Goal: Task Accomplishment & Management: Manage account settings

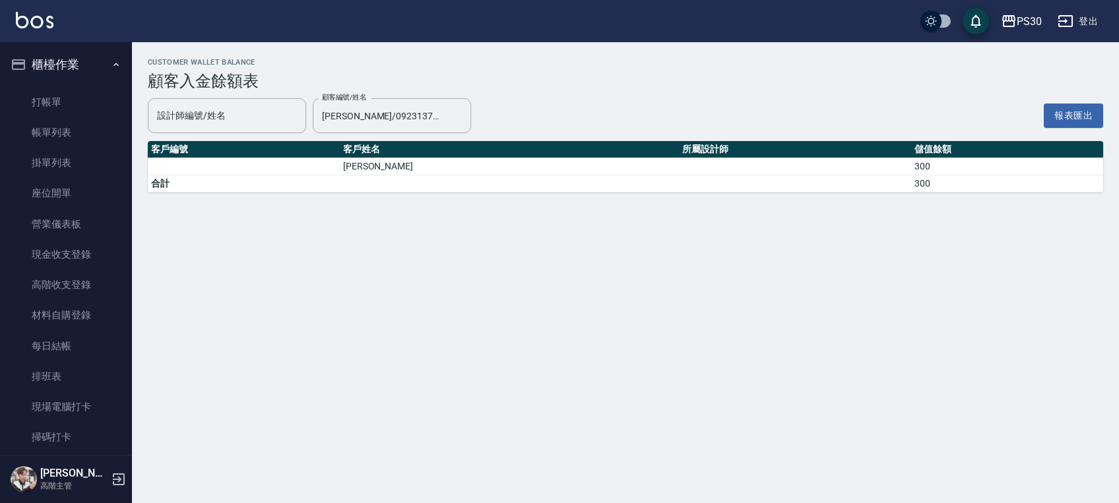
scroll to position [1231, 0]
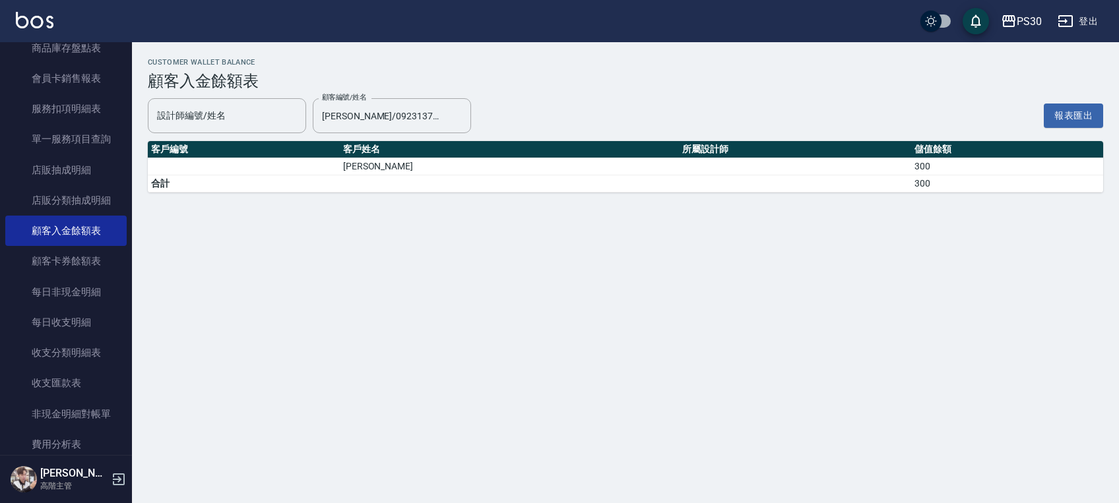
click at [836, 177] on td "a dense table" at bounding box center [795, 183] width 232 height 17
click at [838, 175] on td "a dense table" at bounding box center [795, 183] width 232 height 17
click at [67, 253] on link "顧客卡券餘額表" at bounding box center [65, 261] width 121 height 30
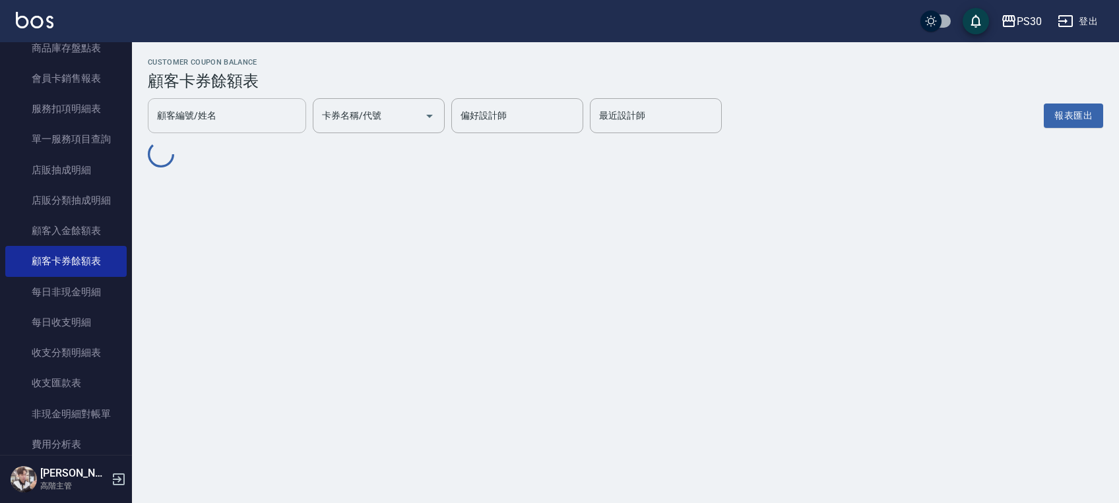
click at [241, 121] on input "顧客編號/姓名" at bounding box center [227, 115] width 146 height 23
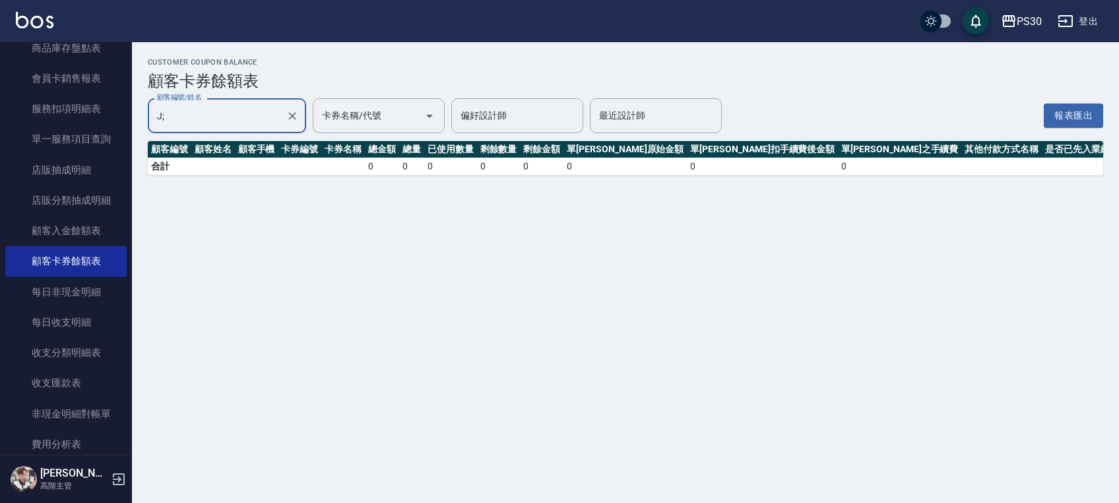
type input "J"
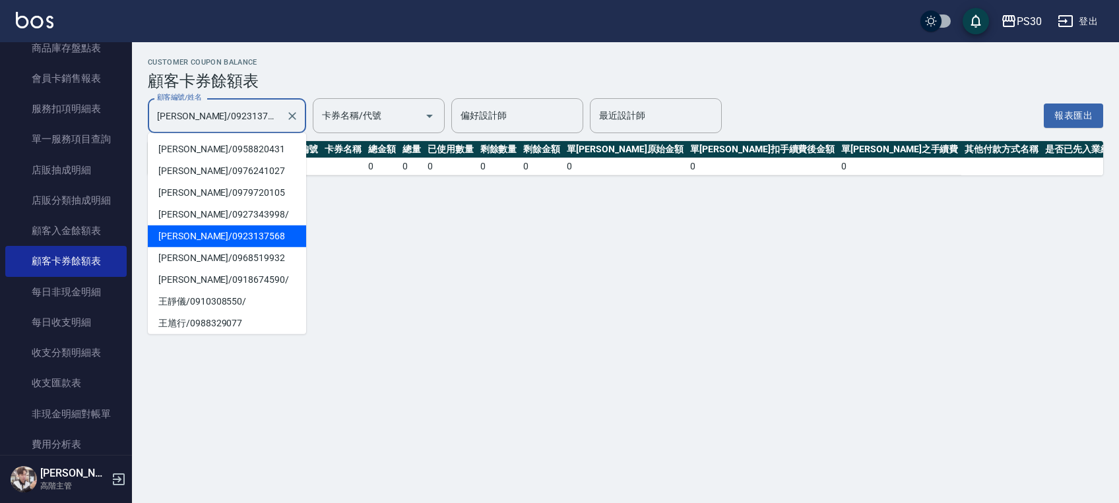
type input "[PERSON_NAME]/0923137568"
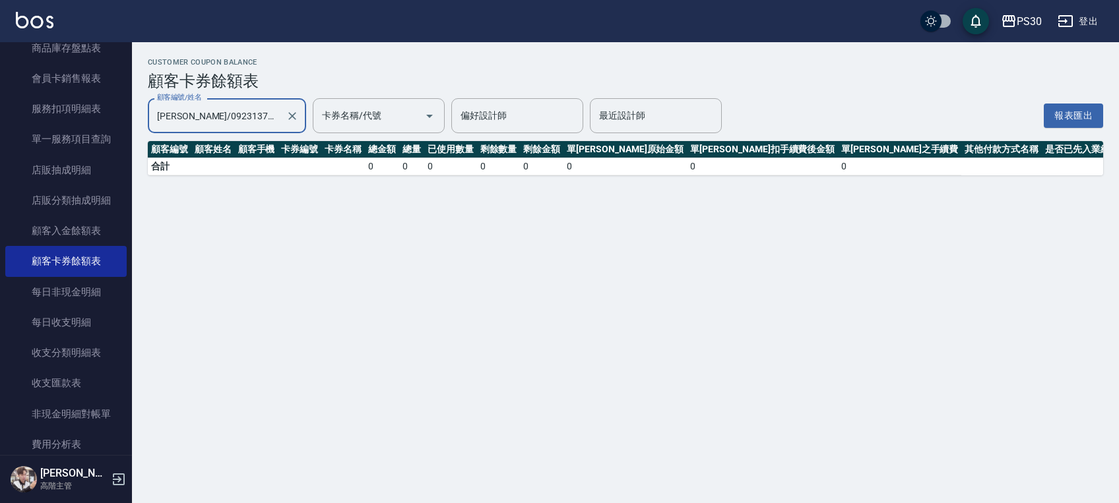
click at [731, 162] on td "0" at bounding box center [762, 166] width 151 height 17
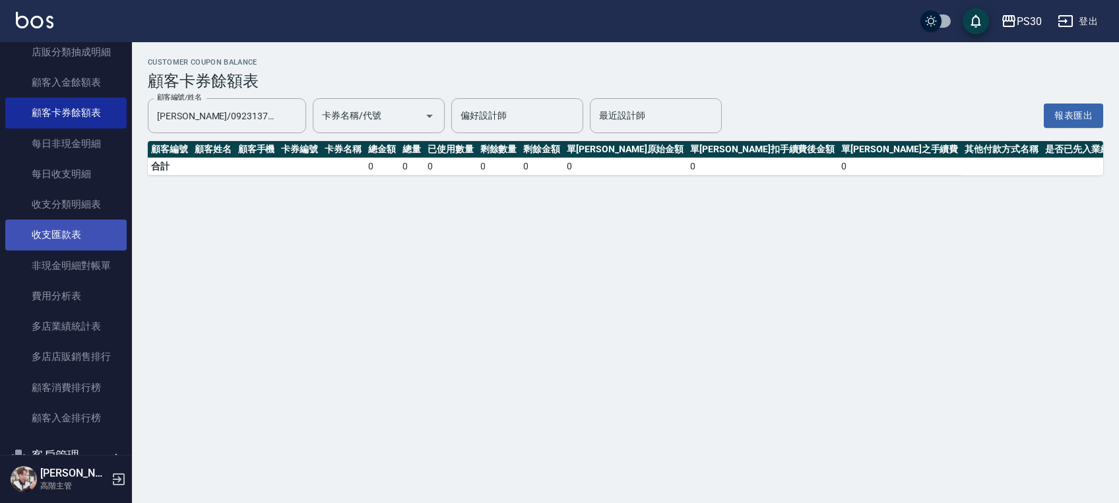
scroll to position [1407, 0]
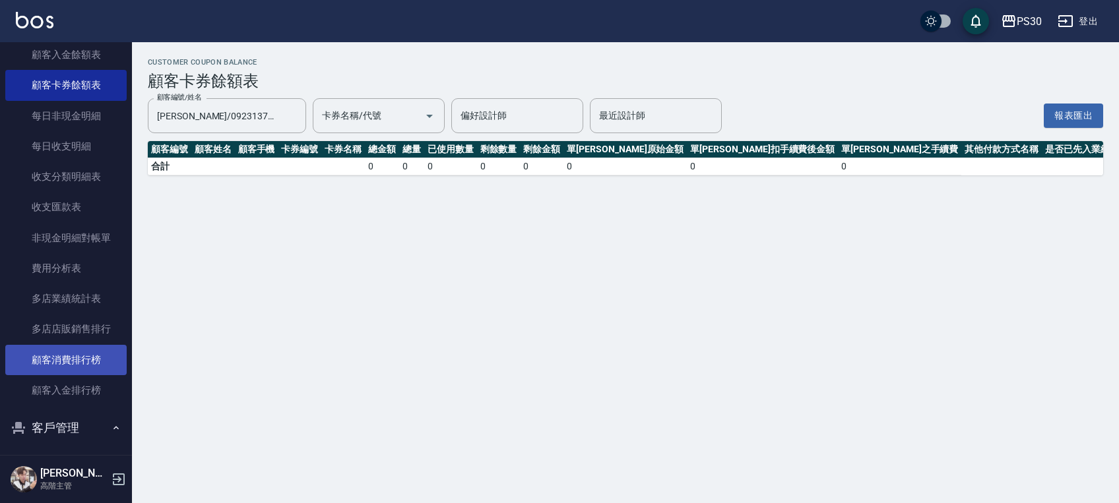
click at [62, 366] on link "顧客消費排行榜" at bounding box center [65, 360] width 121 height 30
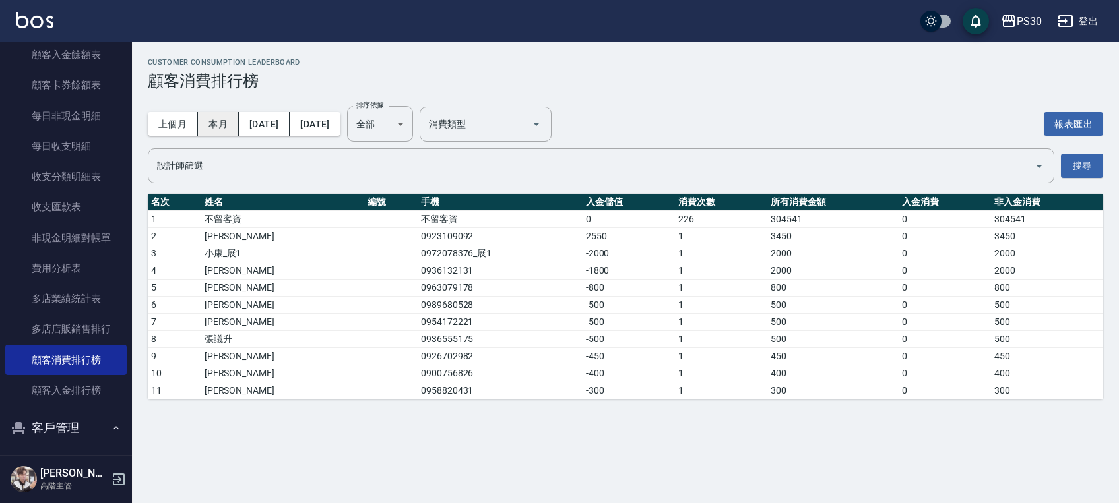
click at [226, 113] on button "本月" at bounding box center [218, 124] width 41 height 24
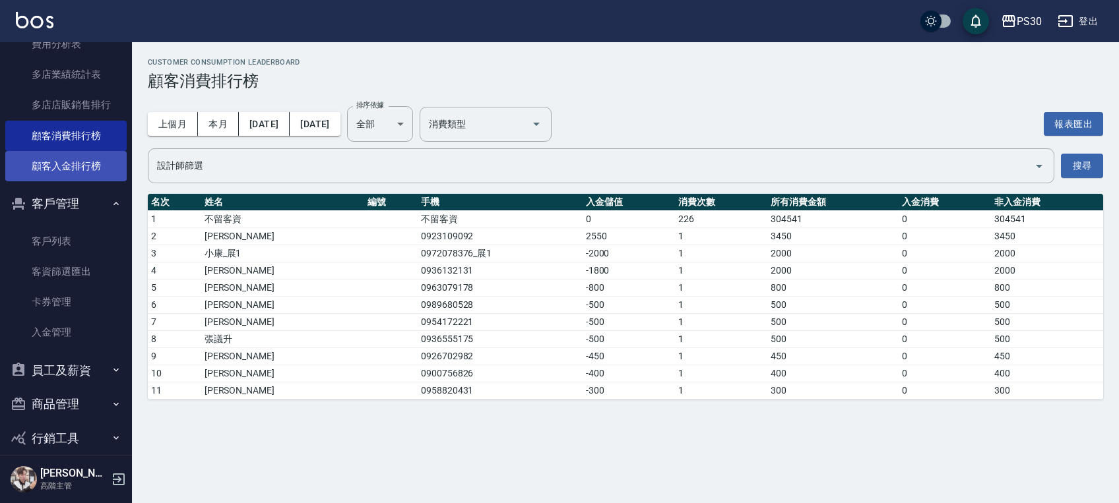
scroll to position [1671, 0]
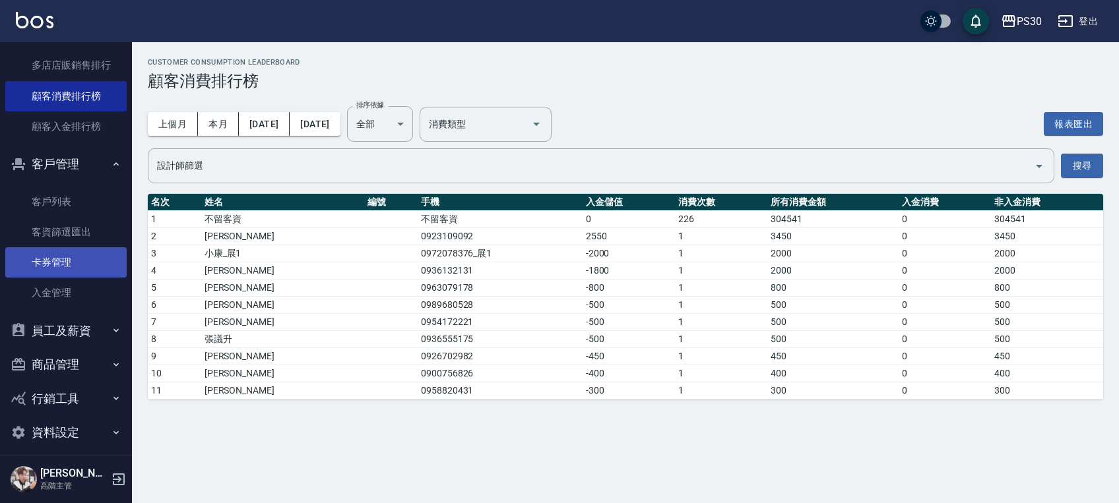
click at [69, 264] on link "卡券管理" at bounding box center [65, 262] width 121 height 30
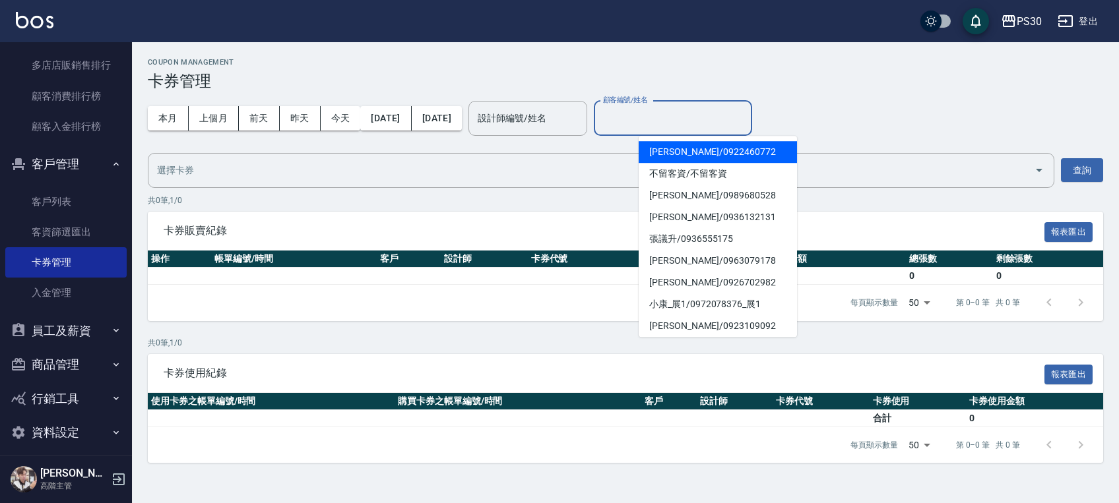
click at [665, 107] on div "顧客編號/姓名 顧客編號/姓名" at bounding box center [673, 118] width 158 height 35
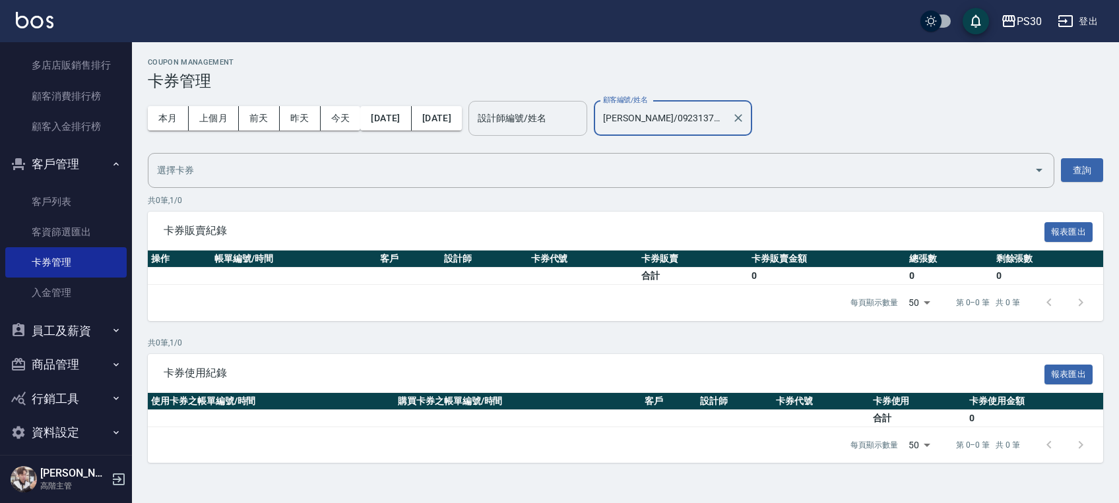
type input "[PERSON_NAME]/0923137568"
click at [535, 111] on div "設計師編號/姓名 設計師編號/姓名" at bounding box center [527, 118] width 119 height 35
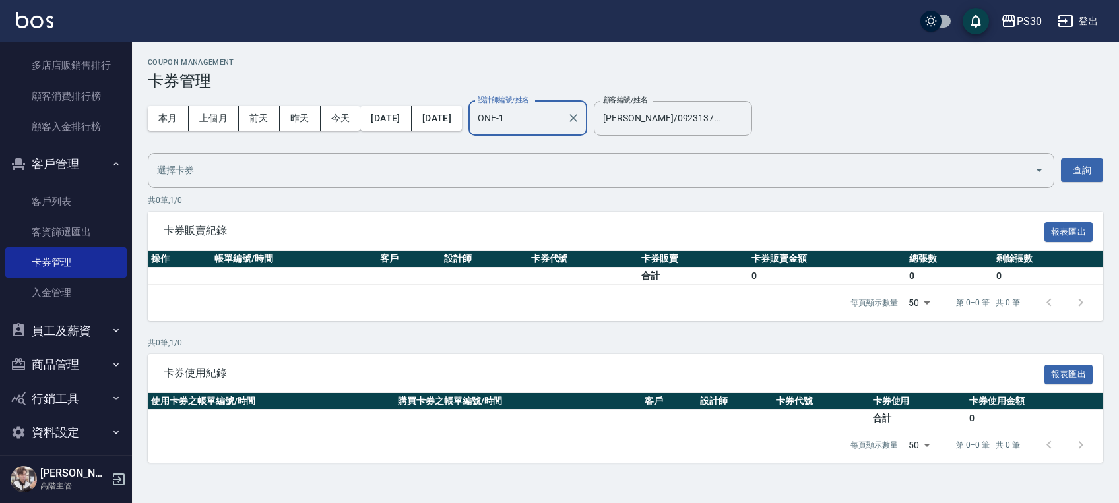
type input "ONE-1"
click at [1084, 177] on button "查詢" at bounding box center [1082, 170] width 42 height 24
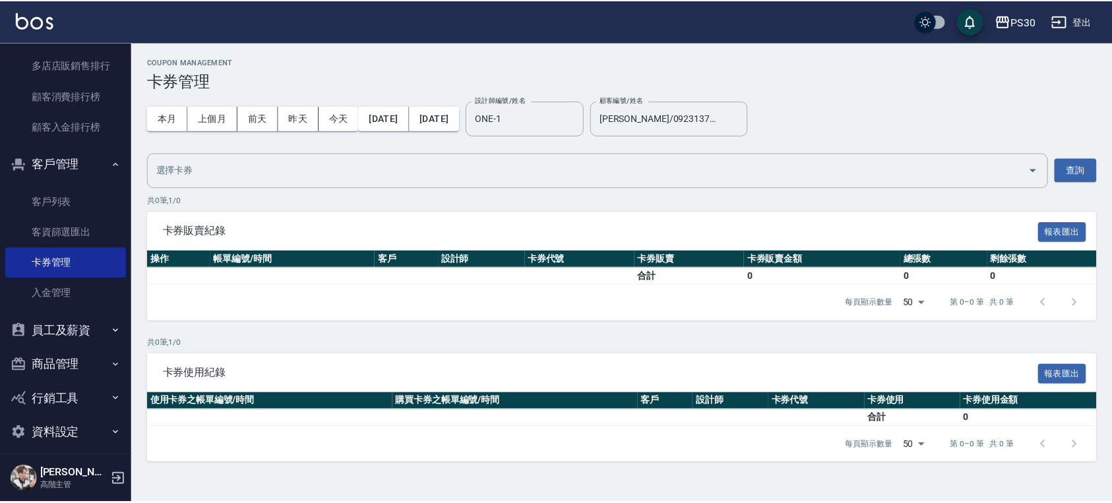
scroll to position [1681, 0]
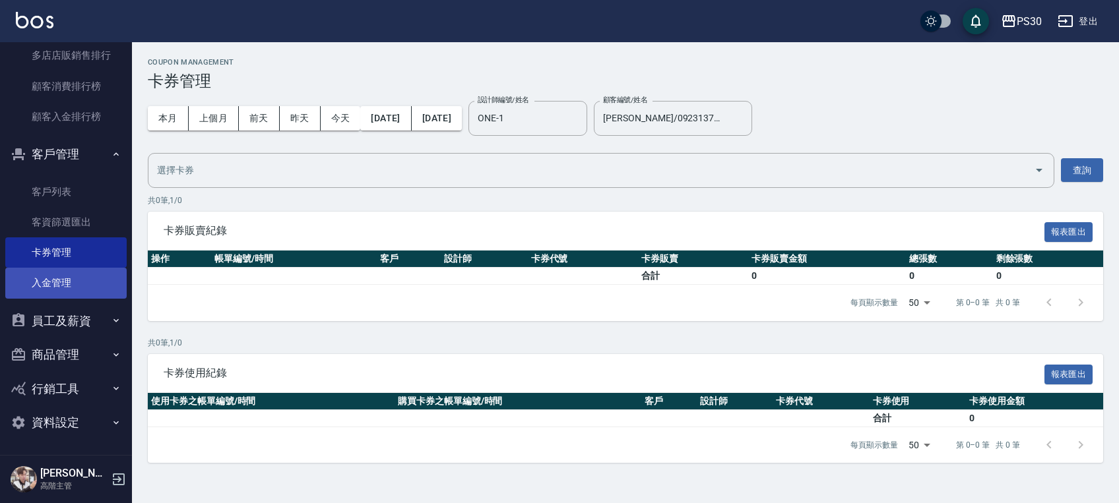
click at [75, 285] on link "入金管理" at bounding box center [65, 283] width 121 height 30
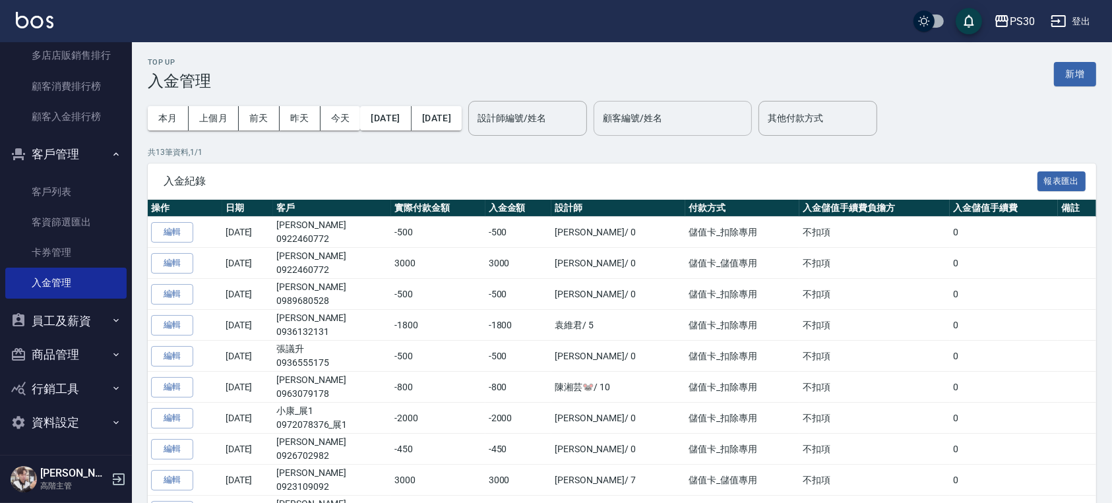
click at [690, 113] on input "顧客編號/姓名" at bounding box center [673, 118] width 146 height 23
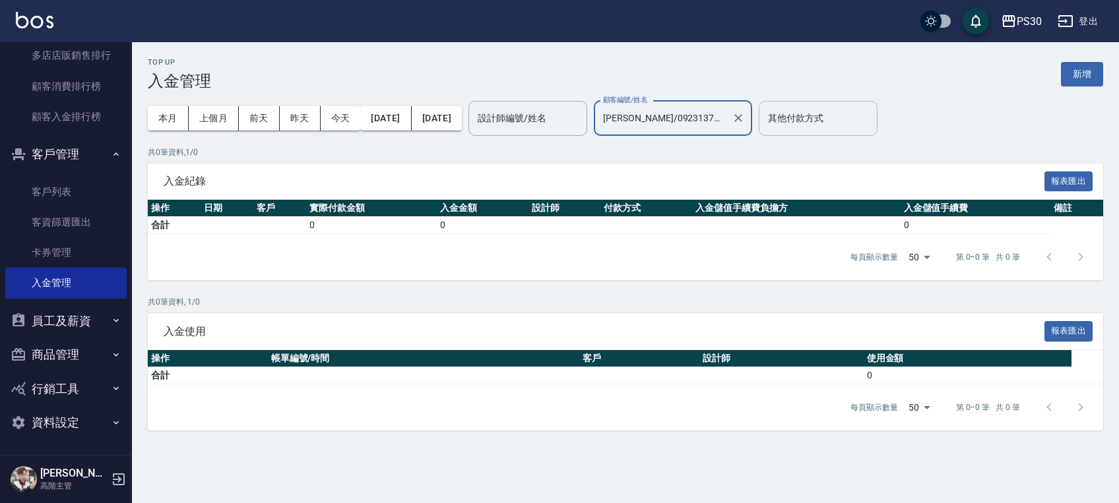
type input "[PERSON_NAME]/0923137568"
click at [871, 115] on input "其他付款方式" at bounding box center [817, 118] width 107 height 23
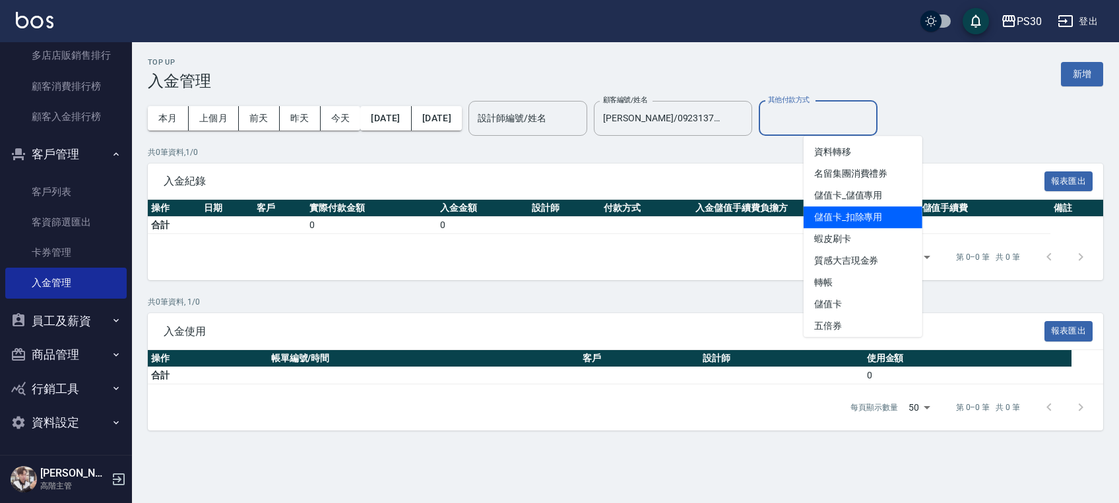
click at [885, 216] on span "儲值卡_扣除專用" at bounding box center [862, 217] width 119 height 22
type input "儲值卡_扣除專用"
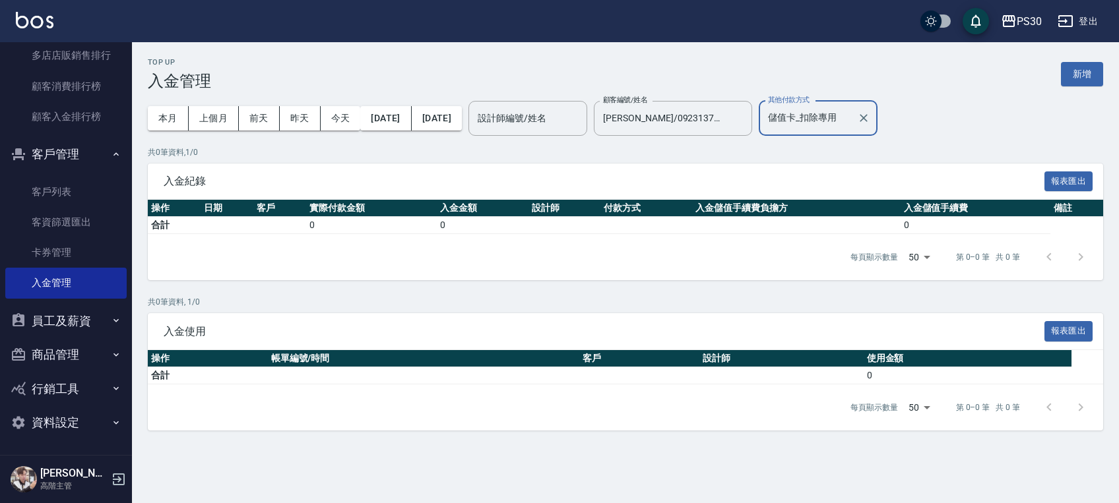
click at [972, 123] on div "本月 上個月 [DATE] [DATE] [DATE] [DATE] [DATE] 設計師編號/姓名 設計師編號/姓名 顧客編號/姓名 [PERSON_NAM…" at bounding box center [625, 118] width 955 height 56
click at [1078, 63] on button "新增" at bounding box center [1082, 74] width 42 height 24
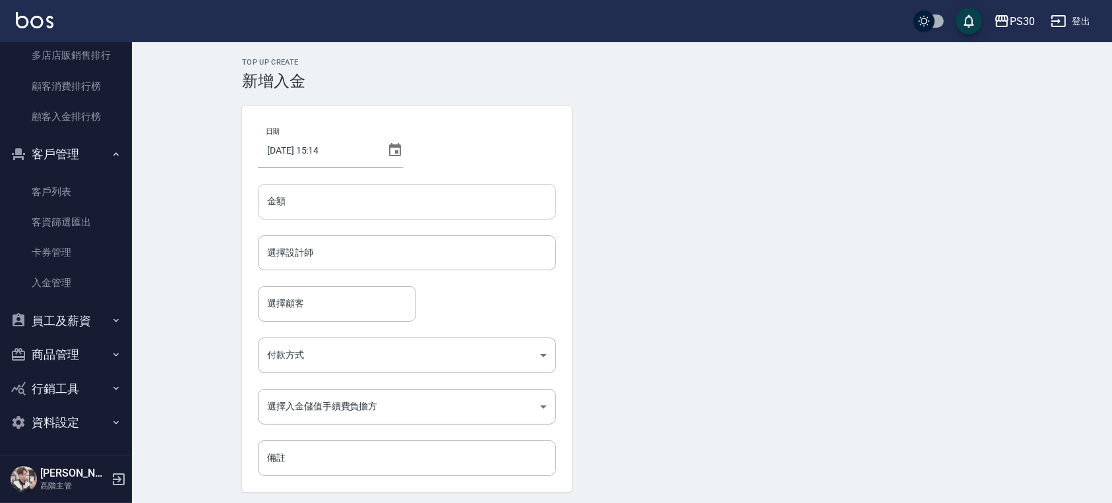
click at [414, 199] on input "金額" at bounding box center [407, 202] width 298 height 36
type input "300"
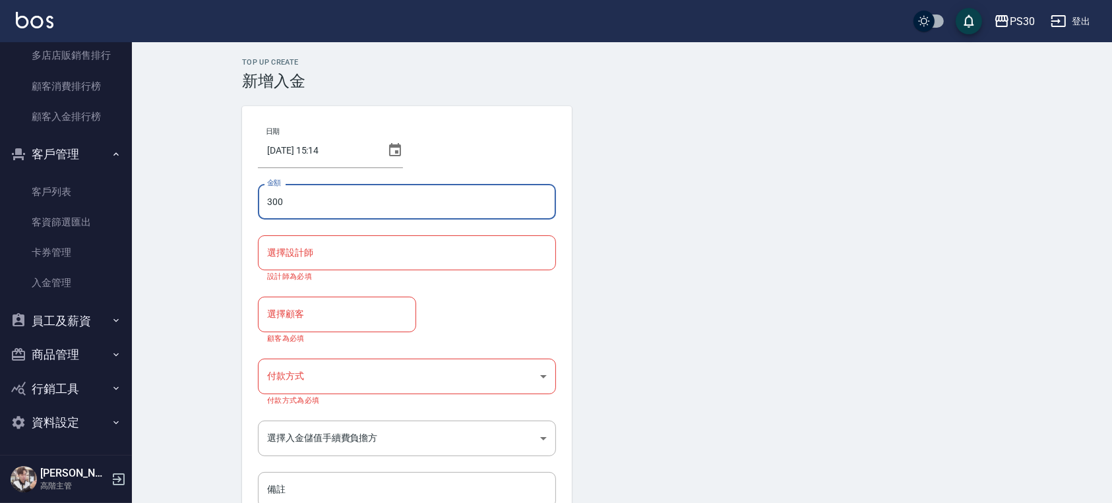
click at [423, 253] on input "選擇設計師" at bounding box center [407, 252] width 286 height 23
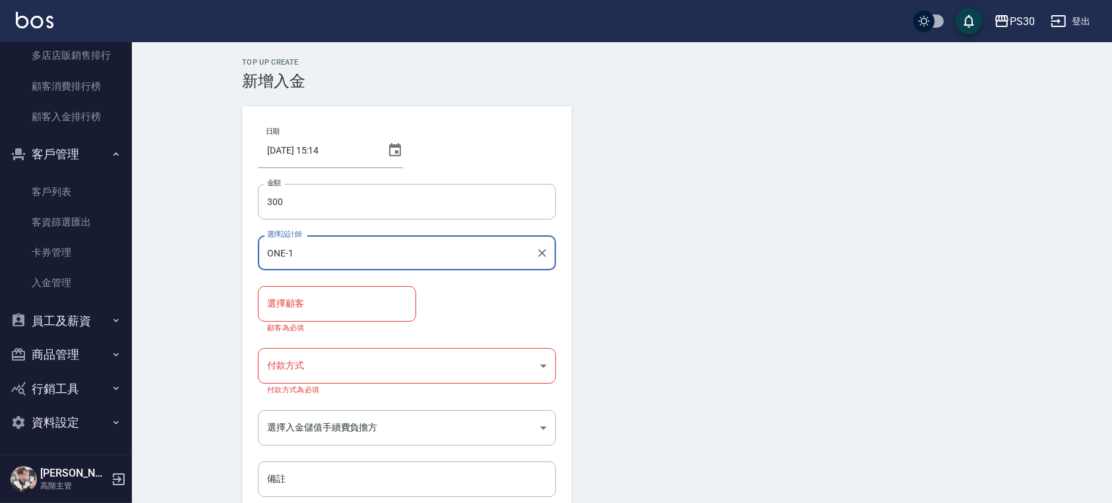
type input "ONE-1"
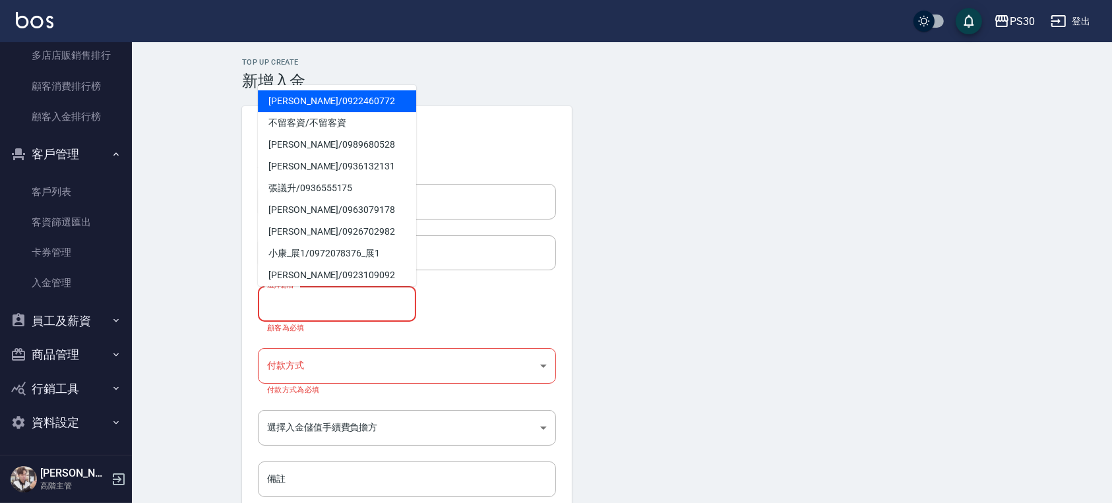
click at [354, 295] on input "選擇顧客" at bounding box center [337, 303] width 146 height 23
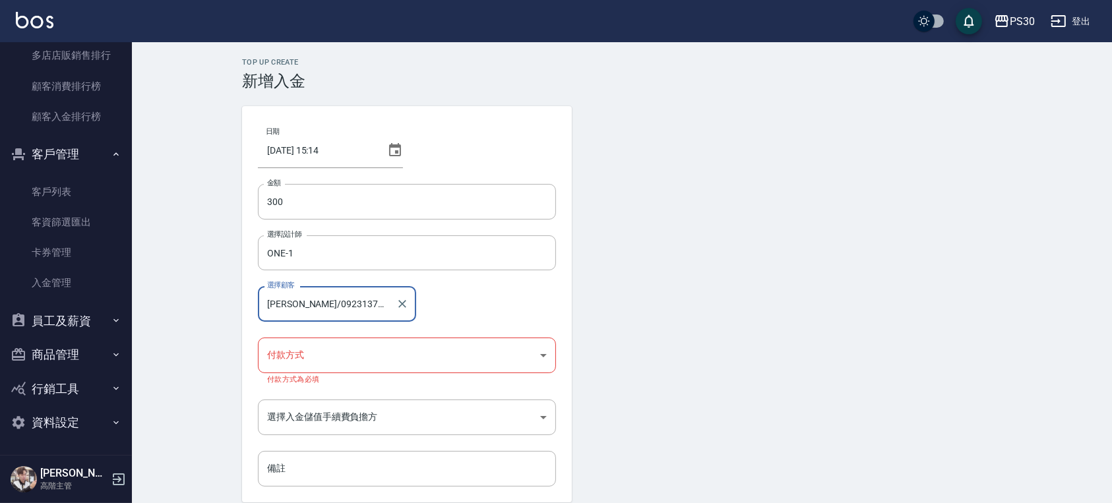
type input "[PERSON_NAME]/0923137568"
drag, startPoint x: 364, startPoint y: 332, endPoint x: 364, endPoint y: 346, distance: 13.9
click at [364, 346] on div "日期 [DATE] 15:14 金額 300 金額 選擇設計師 ONE-1 選擇設計師 選擇顧客 [PERSON_NAME]/0923137568 選擇顧客 …" at bounding box center [407, 304] width 330 height 396
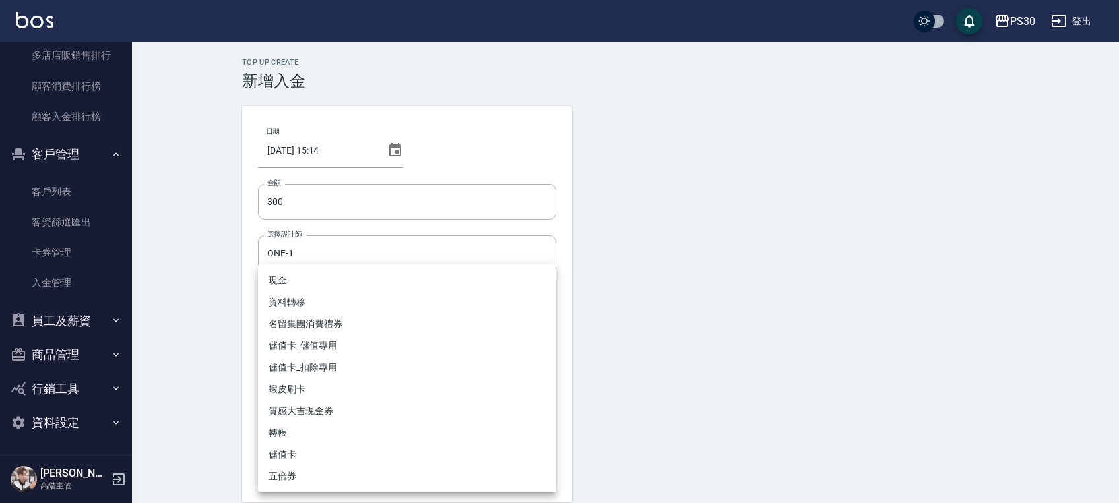
click at [364, 346] on body "PS30 登出 櫃檯作業 打帳單 帳單列表 掛單列表 座位開單 營業儀表板 現金收支登錄 高階收支登錄 材料自購登錄 每日結帳 排班表 現場電腦打卡 掃碼打卡…" at bounding box center [559, 279] width 1119 height 558
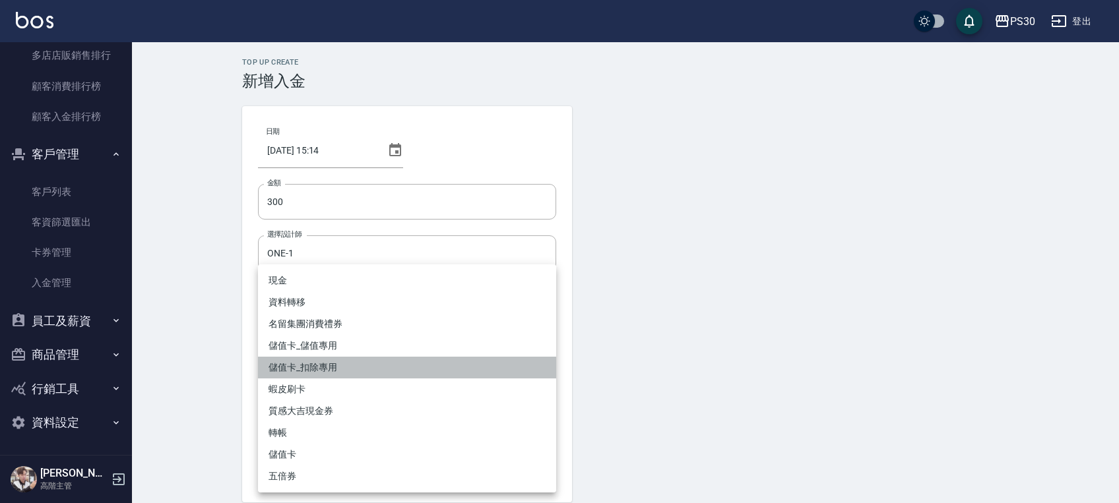
click at [356, 366] on li "儲值卡_扣除專用" at bounding box center [407, 368] width 298 height 22
type input "儲值卡_扣除專用"
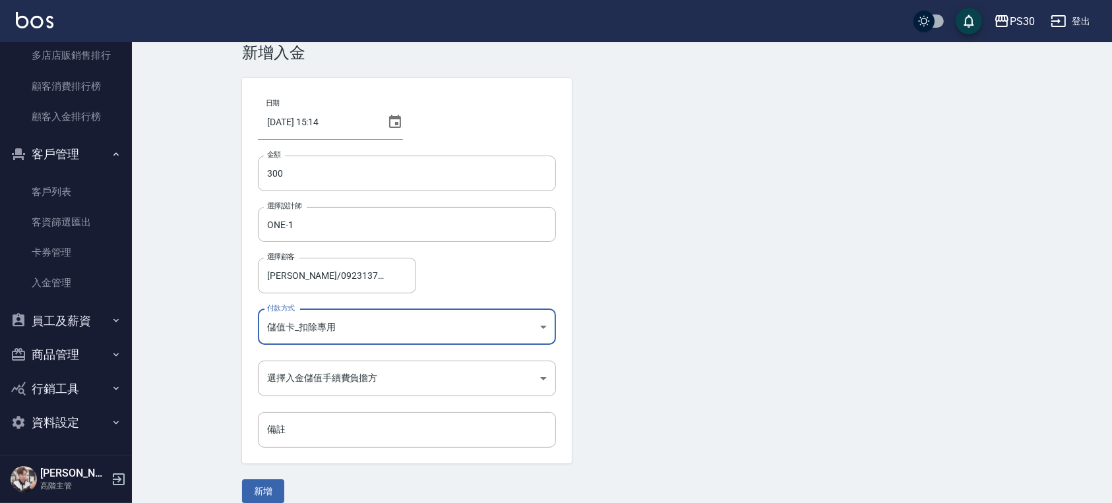
scroll to position [44, 0]
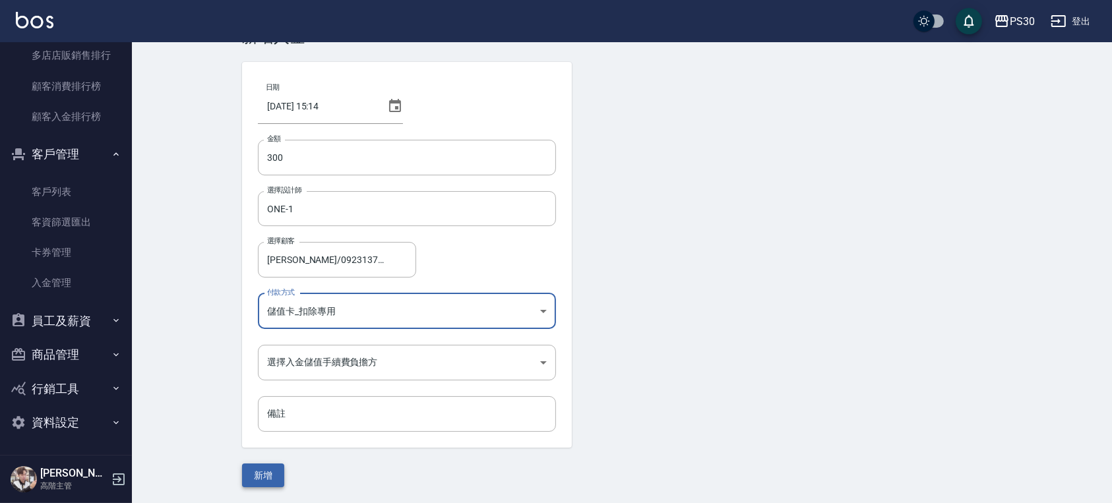
click at [257, 477] on button "新增" at bounding box center [263, 476] width 42 height 24
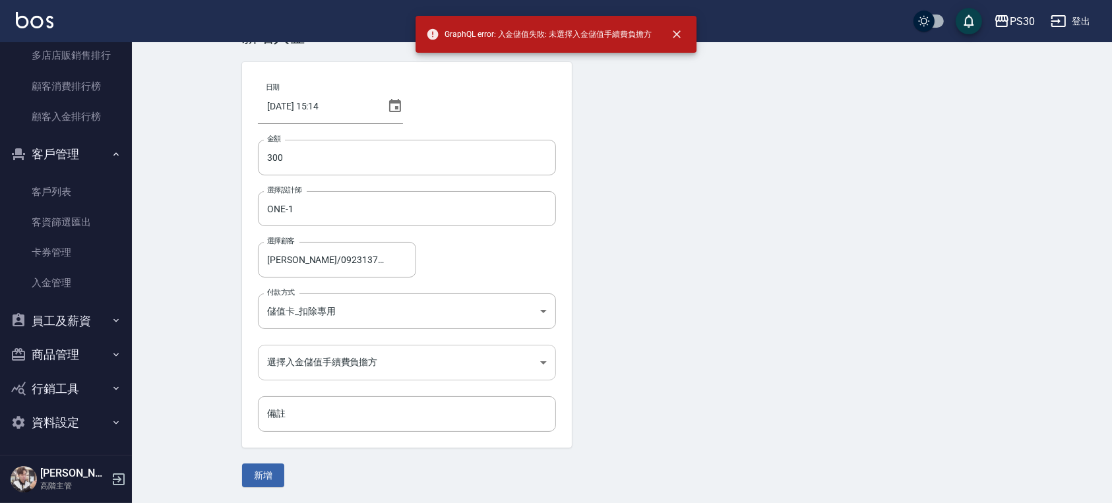
click at [354, 352] on body "GraphQL error: 入金儲值失敗: 未選擇入金儲值手續費負擔方 PS30 登出 櫃檯作業 打帳單 帳單列表 掛單列表 座位開單 營業儀表板 現金收支…" at bounding box center [556, 229] width 1112 height 547
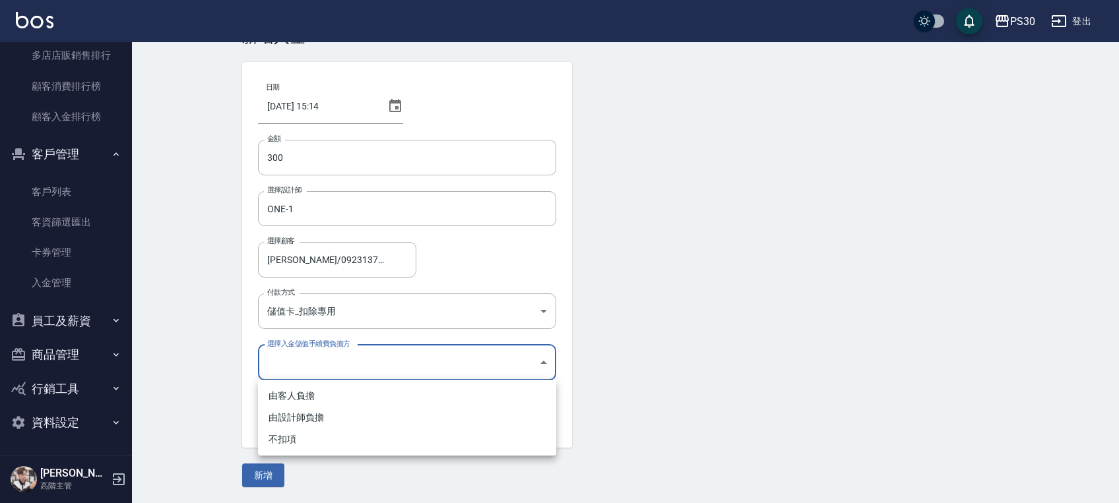
click at [733, 280] on div at bounding box center [559, 251] width 1119 height 503
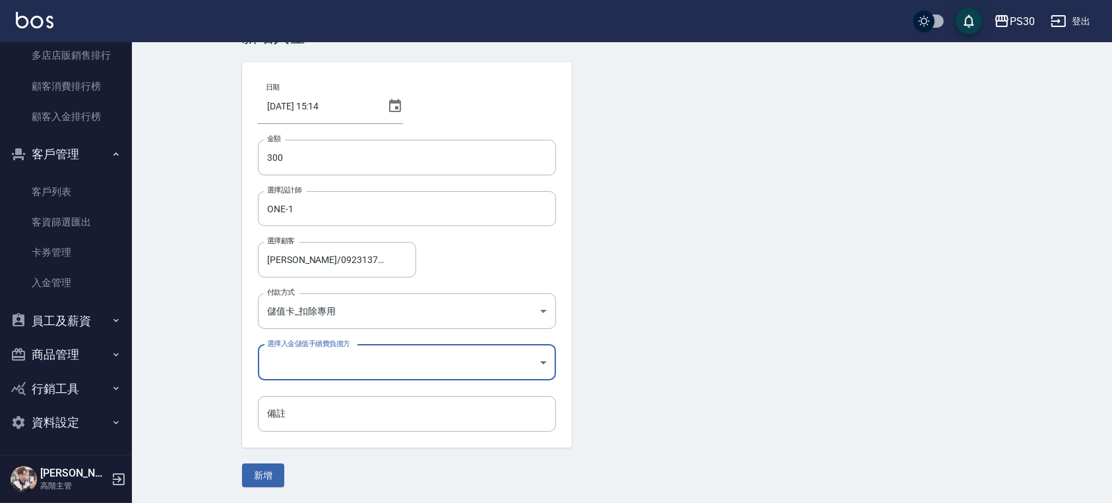
click at [332, 364] on body "PS30 登出 櫃檯作業 打帳單 帳單列表 掛單列表 座位開單 營業儀表板 現金收支登錄 高階收支登錄 材料自購登錄 每日結帳 排班表 現場電腦打卡 掃碼打卡…" at bounding box center [556, 229] width 1112 height 547
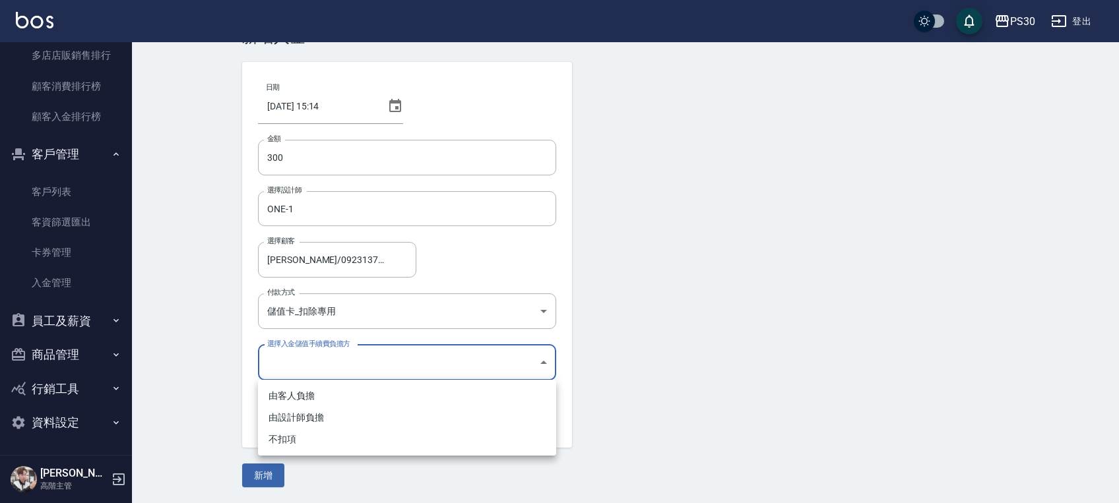
click at [293, 441] on li "不扣項" at bounding box center [407, 440] width 298 height 22
type input "WITHOUTHANDLINGFEE"
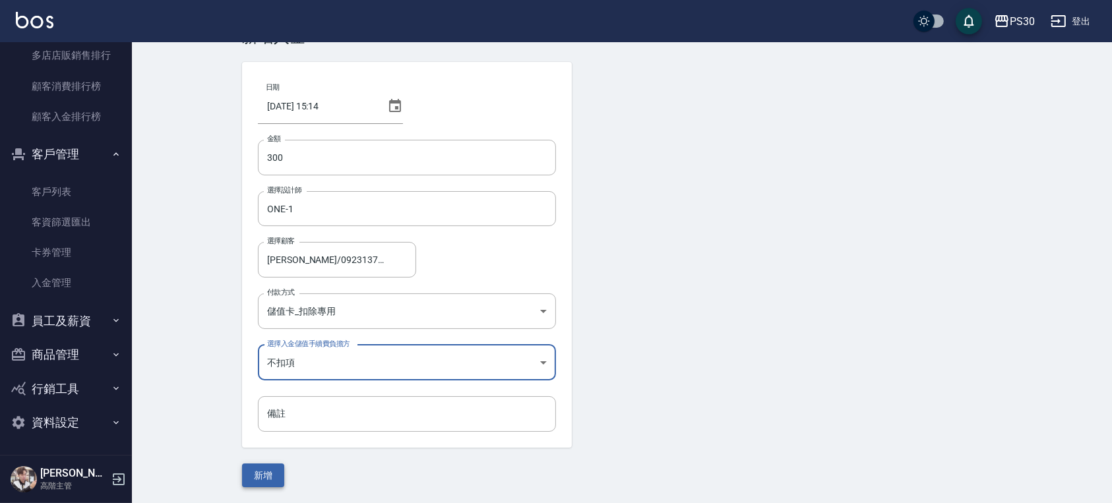
click at [255, 475] on button "新增" at bounding box center [263, 476] width 42 height 24
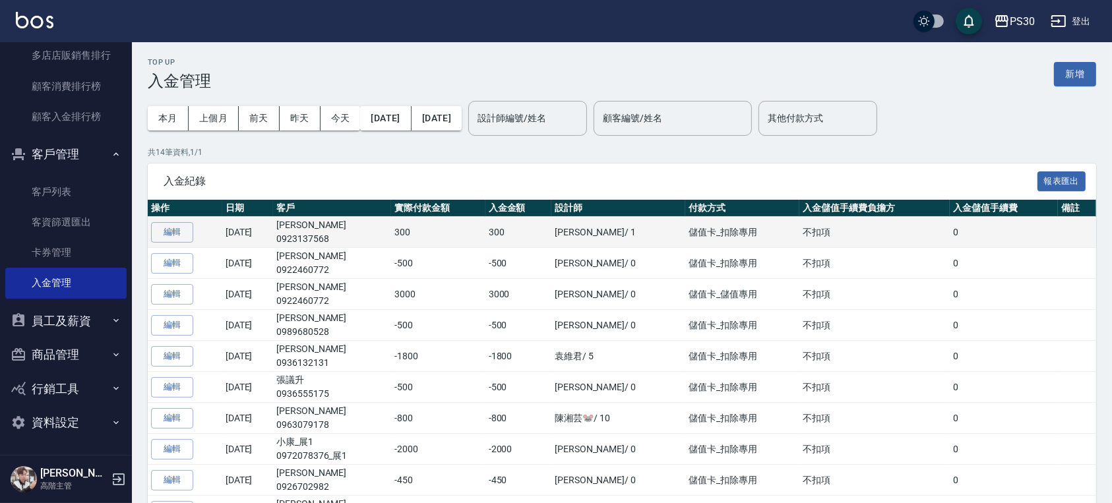
click at [195, 235] on td "編輯" at bounding box center [185, 232] width 75 height 31
click at [179, 232] on button "編輯" at bounding box center [172, 232] width 42 height 20
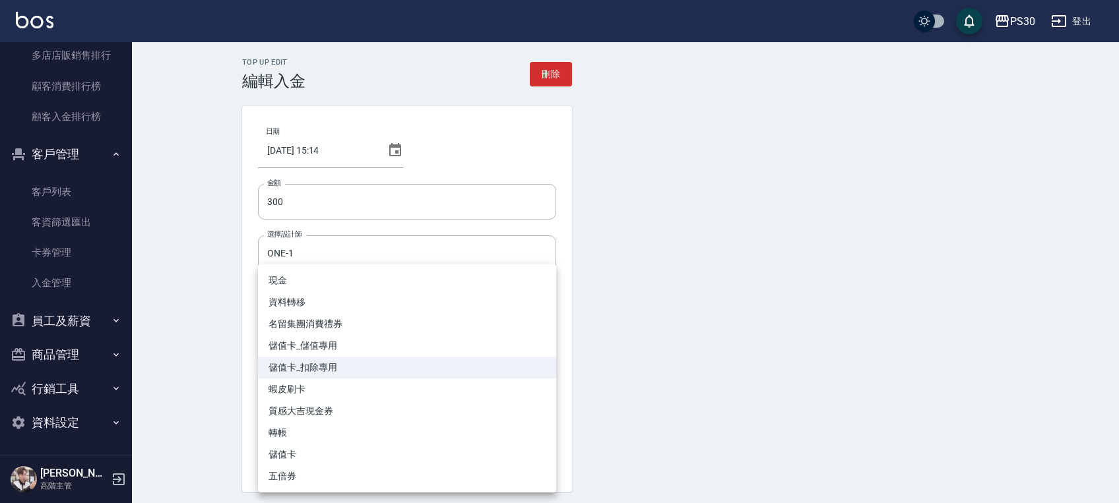
click at [369, 356] on body "PS30 登出 櫃檯作業 打帳單 帳單列表 掛單列表 座位開單 營業儀表板 現金收支登錄 高階收支登錄 材料自購登錄 每日結帳 排班表 現場電腦打卡 掃碼打卡…" at bounding box center [559, 273] width 1119 height 547
click at [291, 450] on li "儲值卡" at bounding box center [407, 455] width 298 height 22
type input "儲值卡"
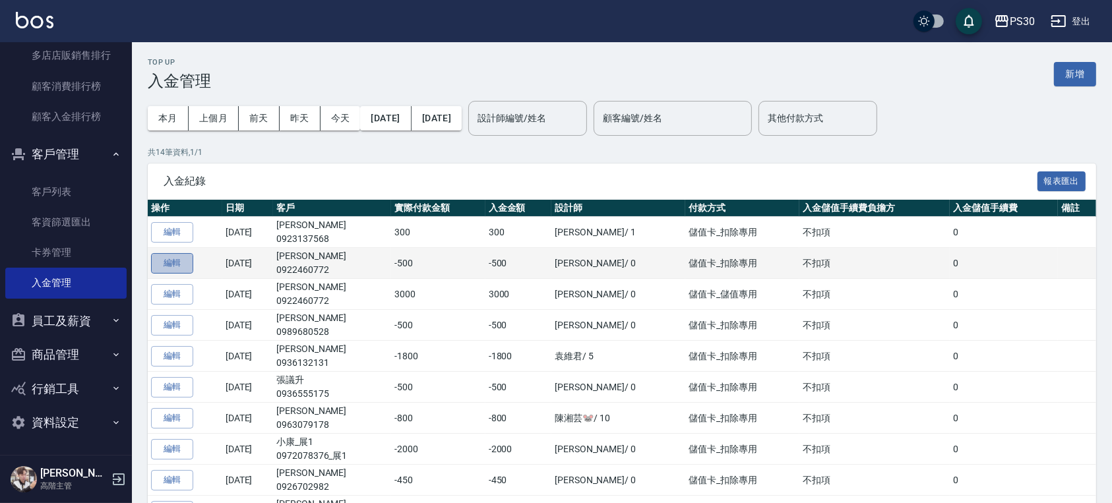
click at [185, 257] on button "編輯" at bounding box center [172, 263] width 42 height 20
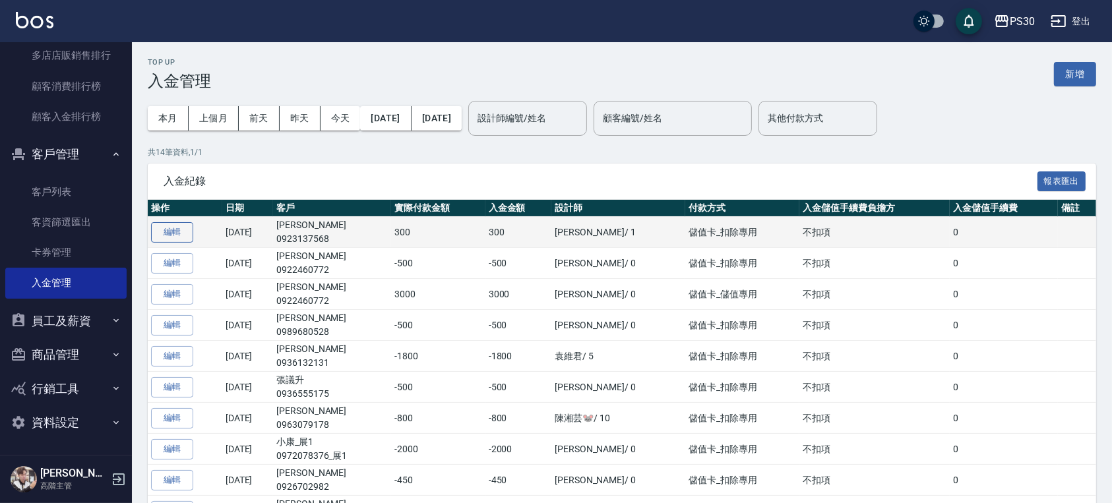
click at [169, 236] on button "編輯" at bounding box center [172, 232] width 42 height 20
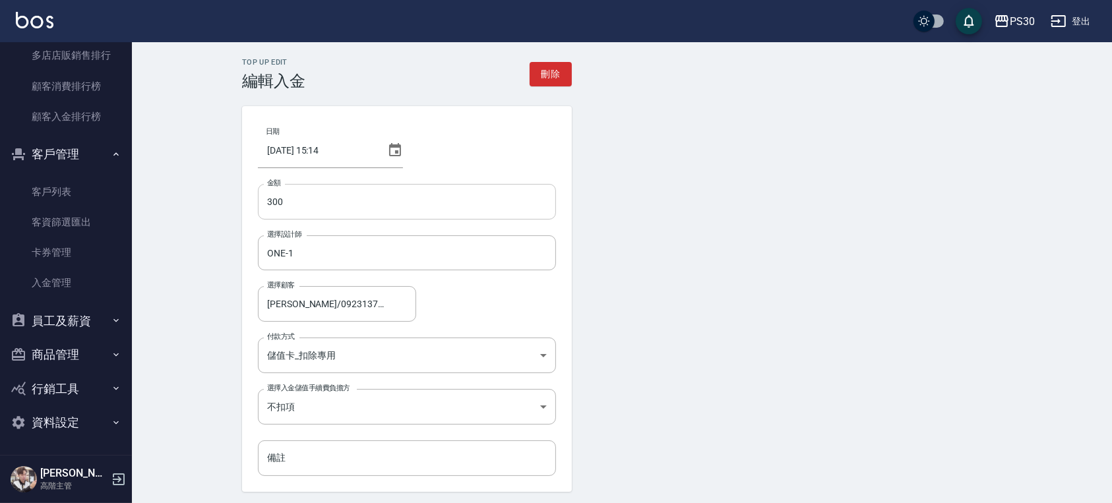
click at [272, 201] on input "300" at bounding box center [407, 202] width 298 height 36
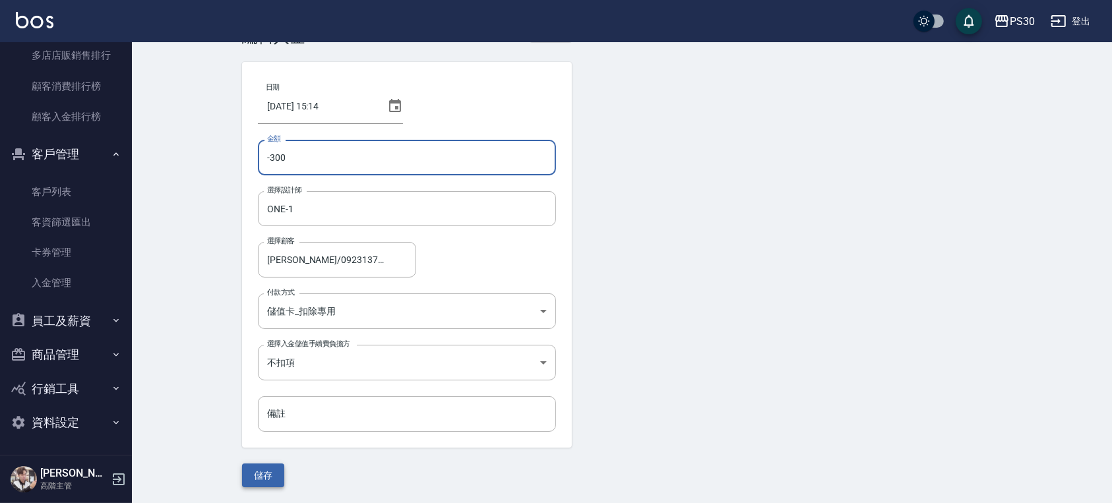
type input "-300"
click at [249, 484] on button "儲存" at bounding box center [263, 476] width 42 height 24
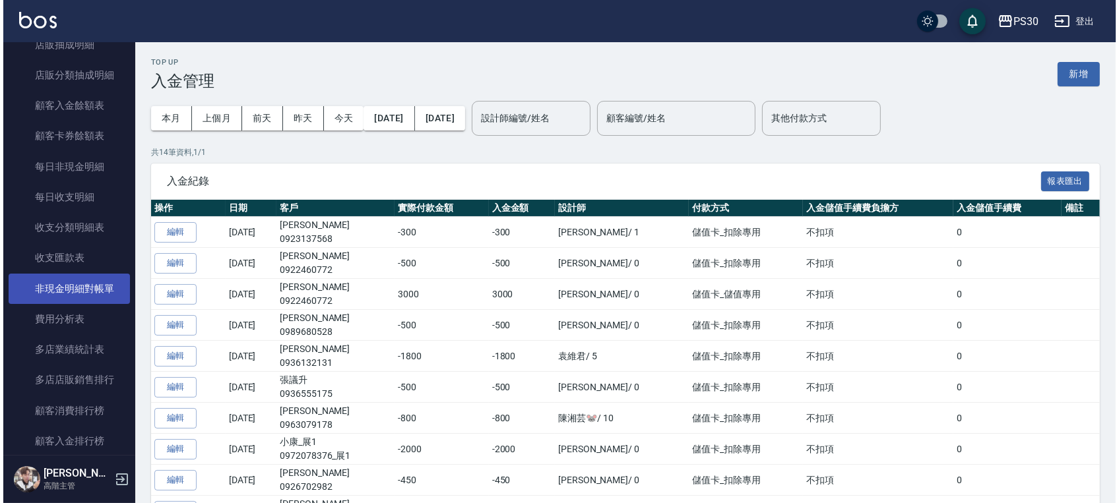
scroll to position [1329, 0]
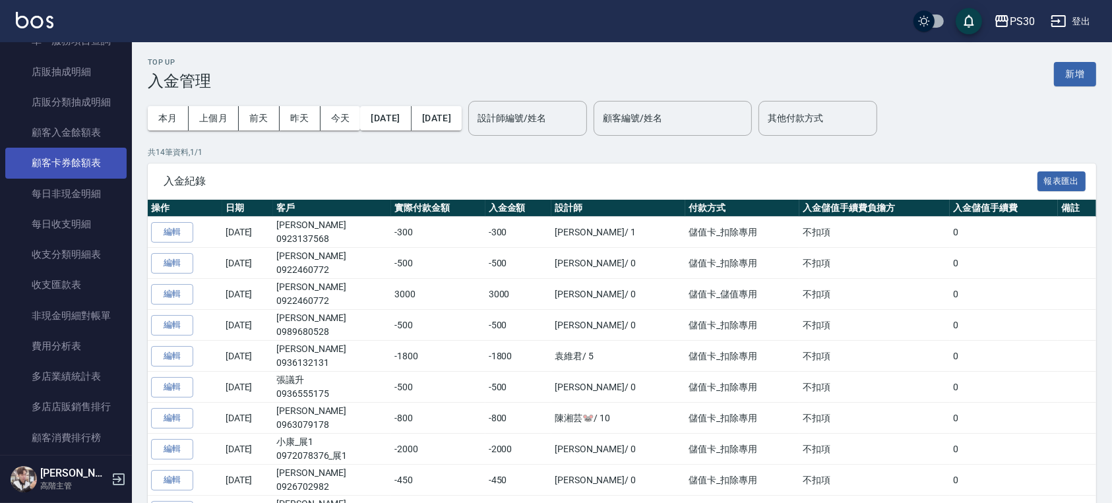
click at [95, 166] on link "顧客卡券餘額表" at bounding box center [65, 163] width 121 height 30
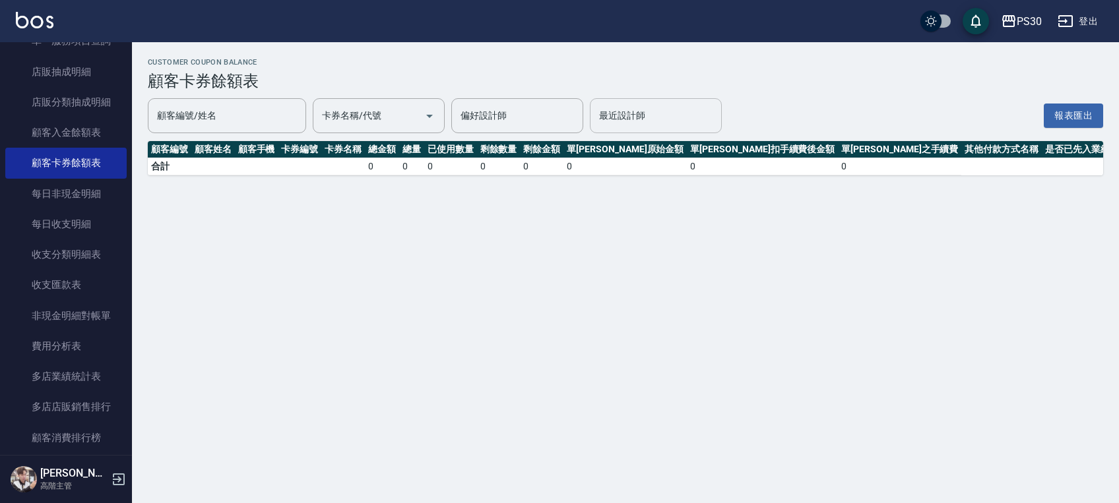
click at [623, 119] on input "最近設計師" at bounding box center [656, 115] width 120 height 23
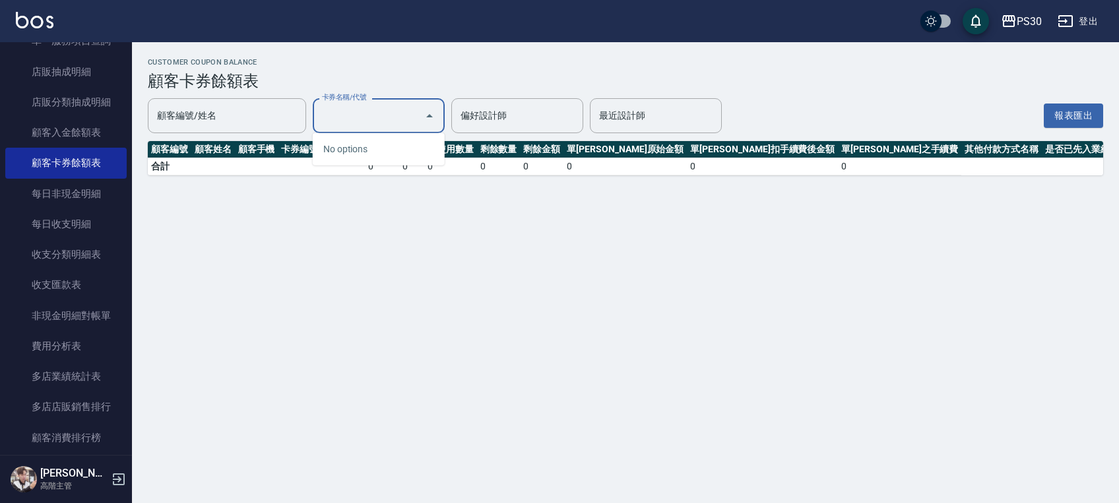
click at [353, 117] on input "卡券名稱/代號" at bounding box center [369, 115] width 100 height 23
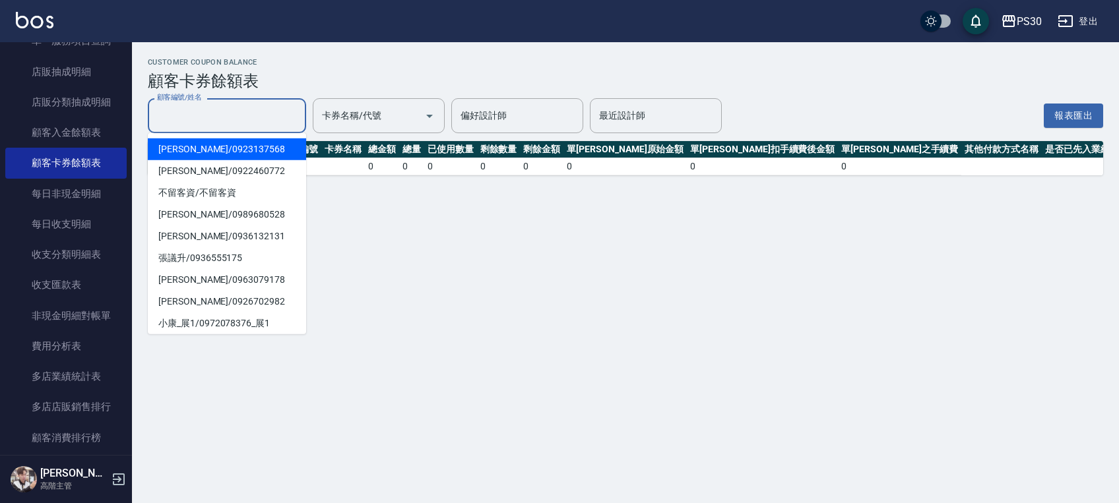
click at [282, 115] on input "顧客編號/姓名" at bounding box center [227, 115] width 146 height 23
type input "[PERSON_NAME]/0923137568"
